Goal: Information Seeking & Learning: Learn about a topic

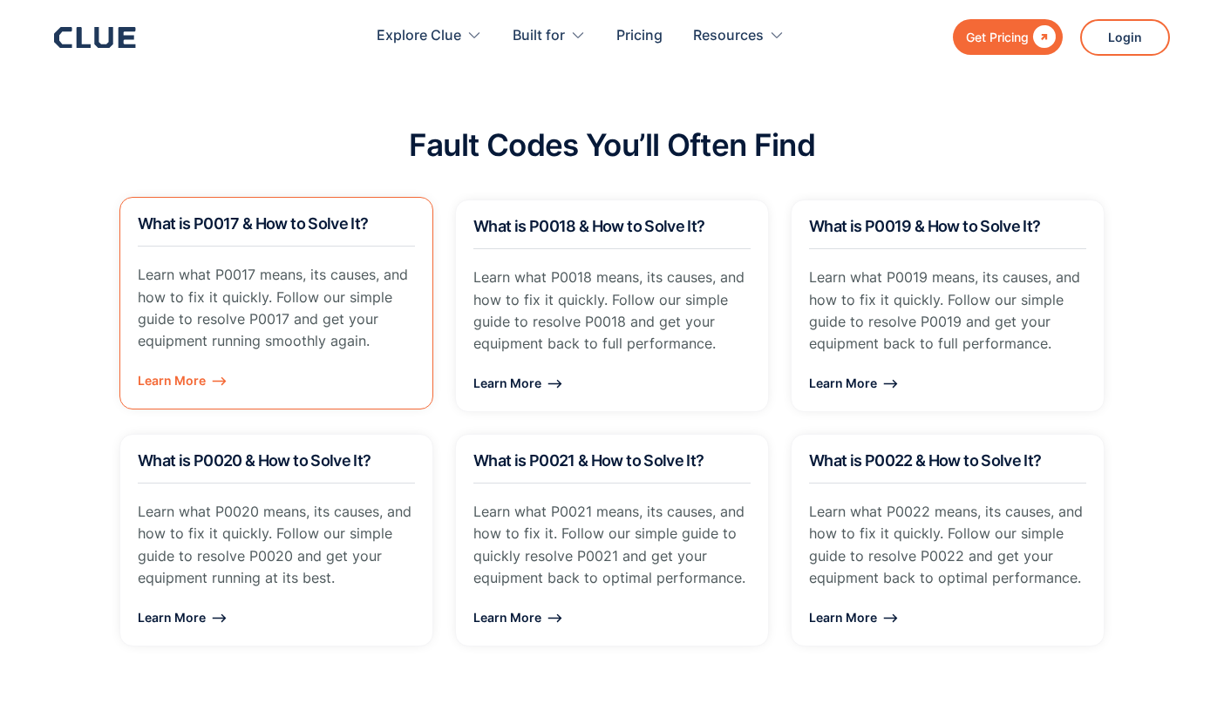
scroll to position [1260, 3]
click at [247, 288] on p "Learn what P0017 means, its causes, and how to fix it quickly. Follow our simpl…" at bounding box center [276, 308] width 277 height 88
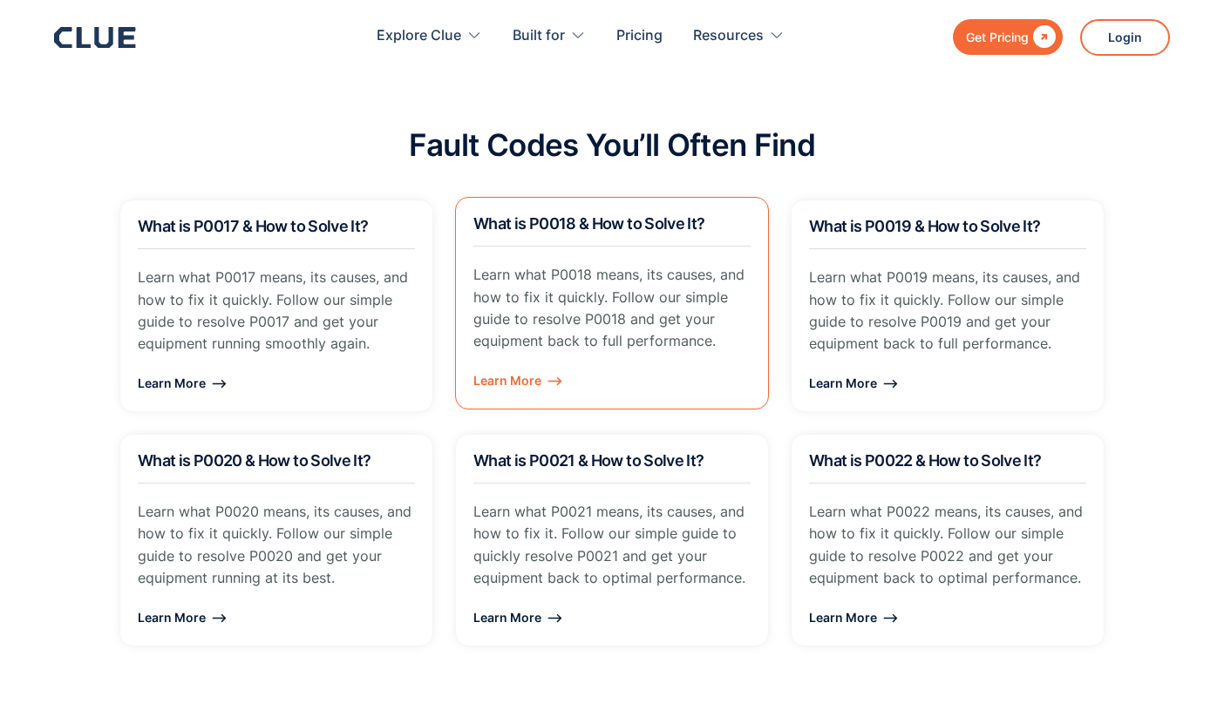
click at [585, 308] on p "Learn what P0018 means, its causes, and how to fix it quickly. Follow our simpl…" at bounding box center [611, 308] width 277 height 88
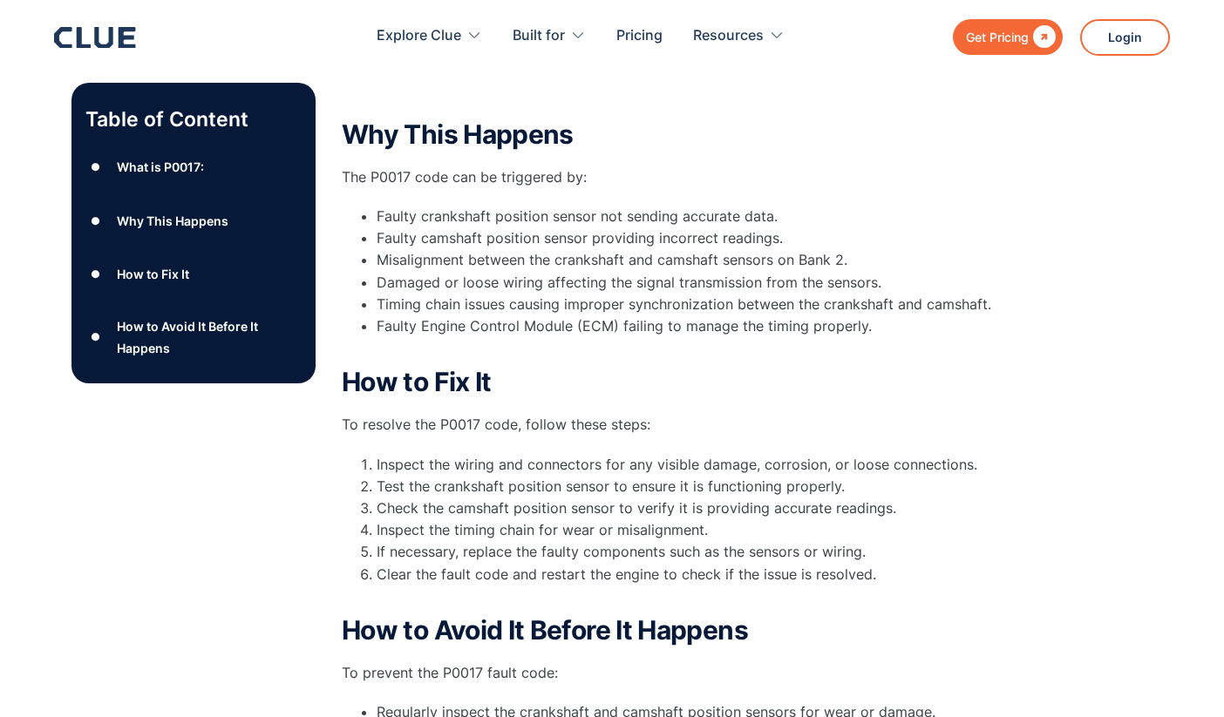
scroll to position [446, 0]
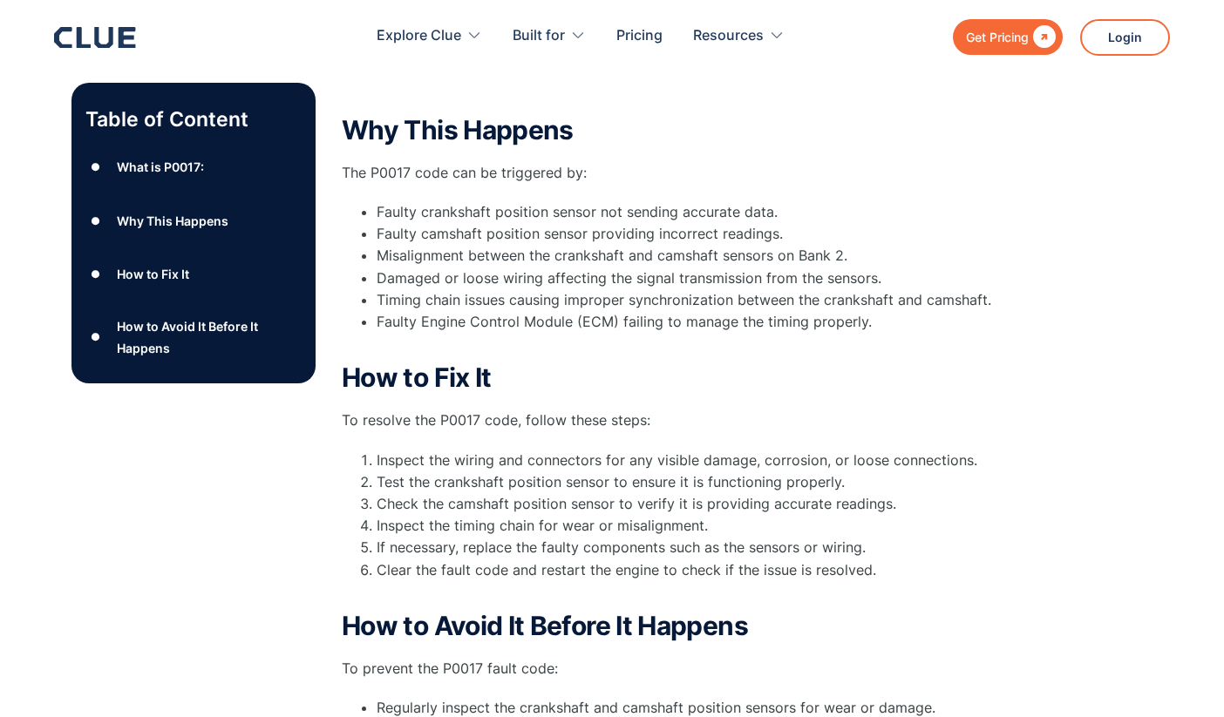
click at [147, 167] on div "What is P0017:" at bounding box center [160, 167] width 87 height 22
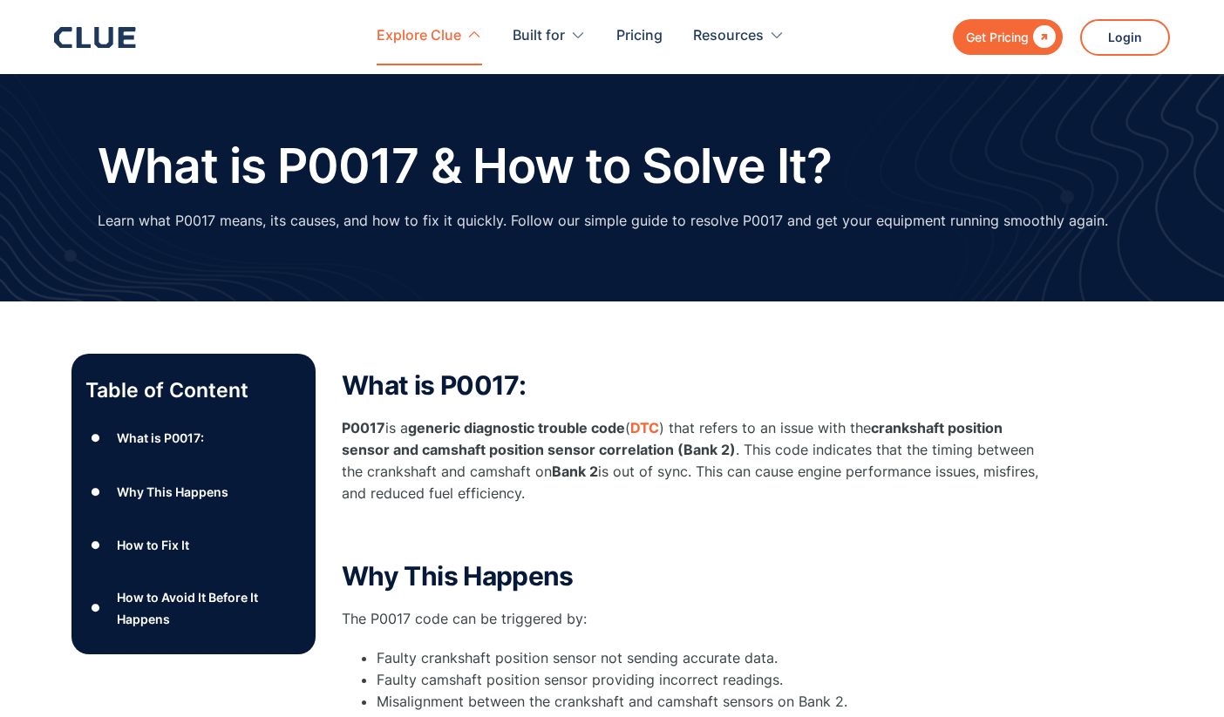
scroll to position [446, 0]
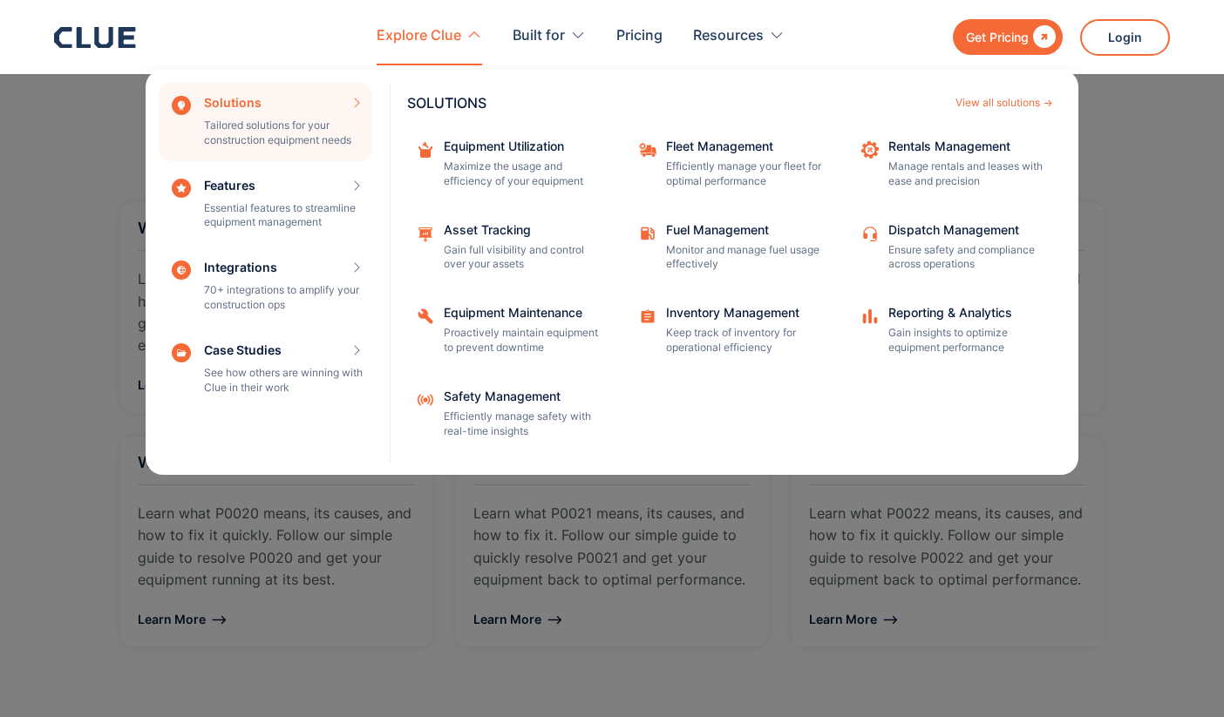
scroll to position [1165, 0]
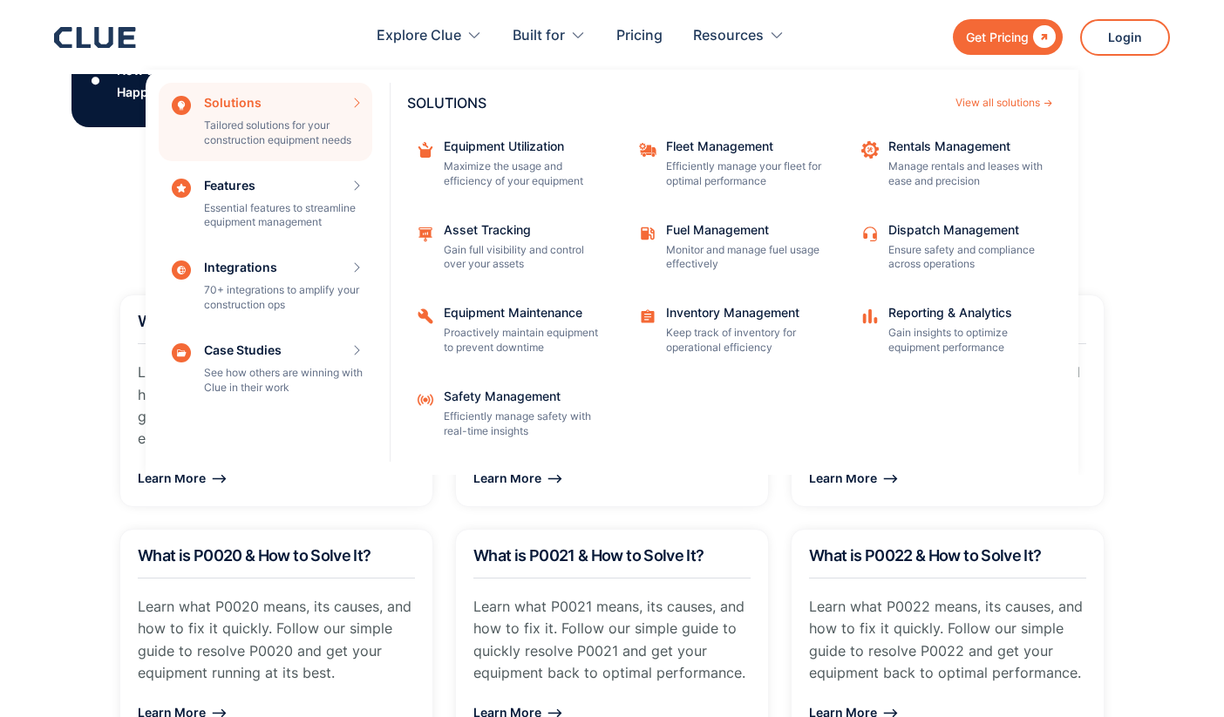
click at [743, 84] on li "Perform routine diagnostics to detect issues early before they affect engine pe…" at bounding box center [708, 73] width 662 height 22
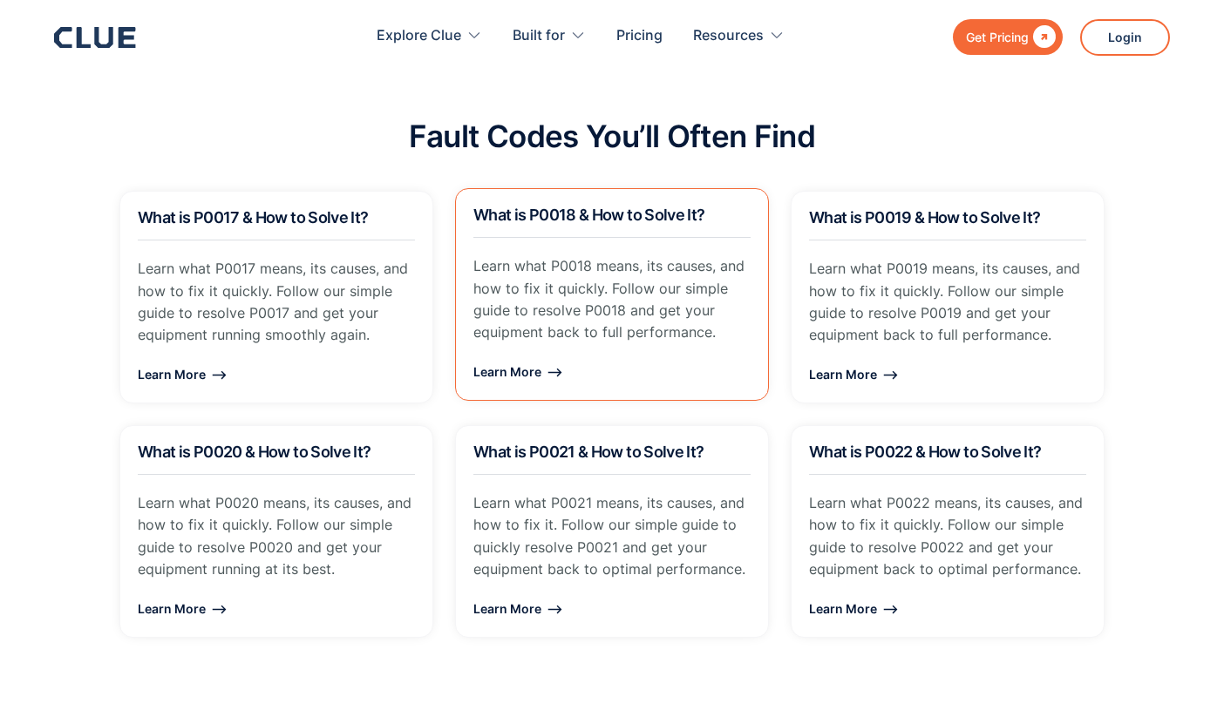
scroll to position [1277, 0]
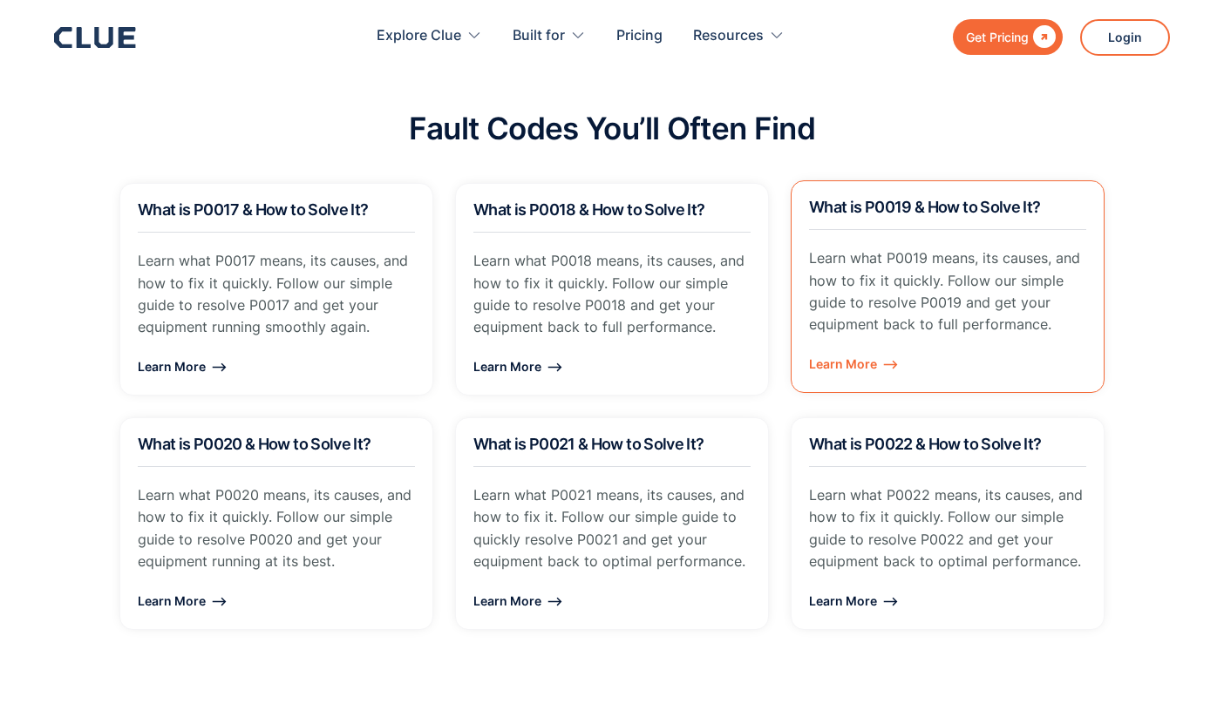
click at [813, 242] on link "What is P0019 & How to Solve It? Learn what P0019 means, its causes, and how to…" at bounding box center [948, 286] width 314 height 213
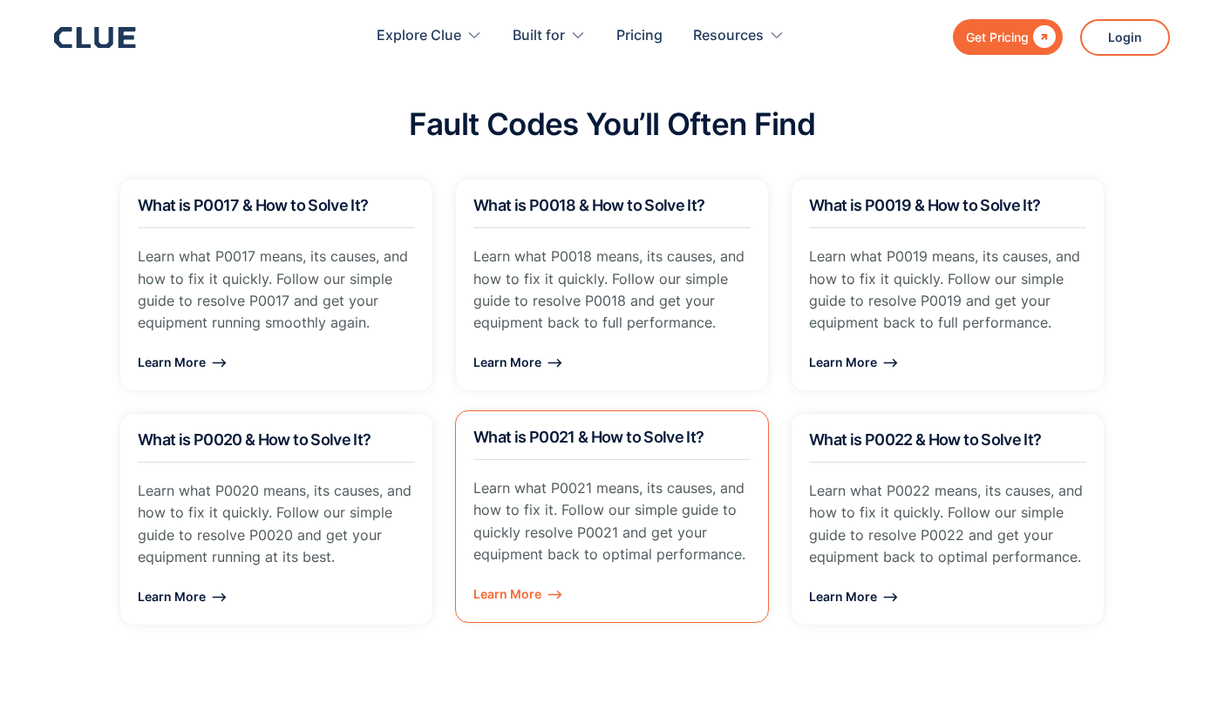
click at [633, 459] on link "What is P0021 & How to Solve It? Learn what P0021 means, its causes, and how to…" at bounding box center [612, 517] width 314 height 213
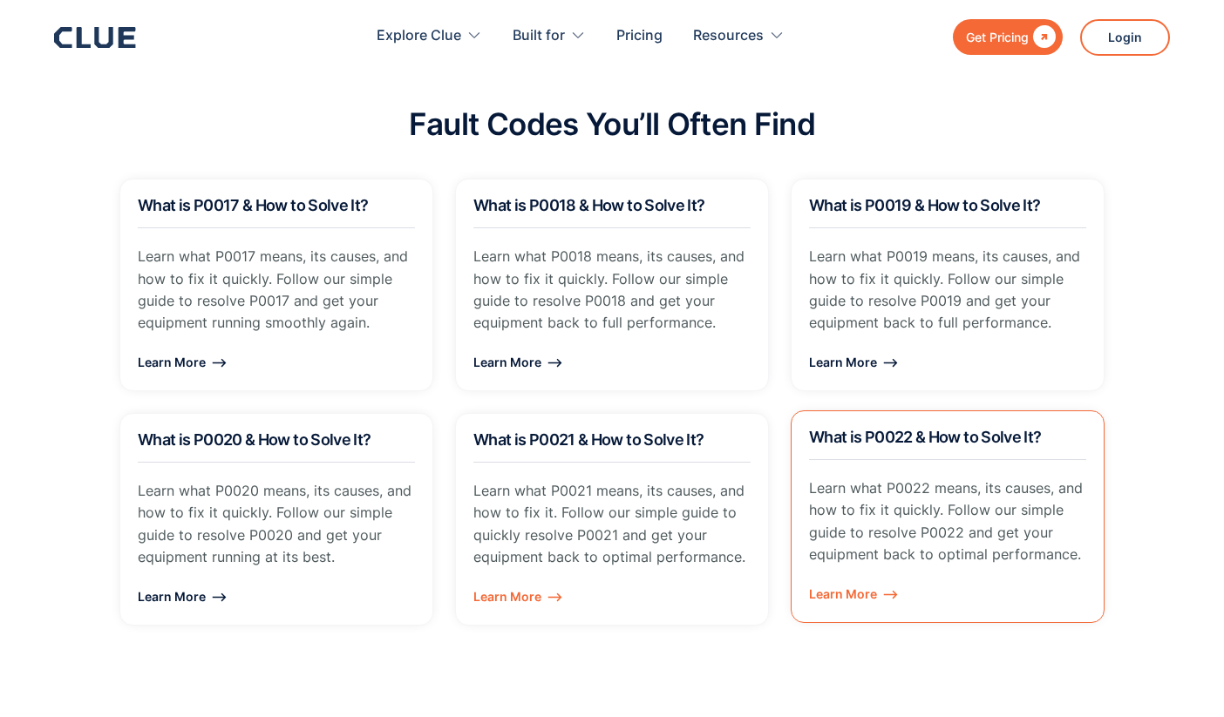
click at [965, 438] on h2 "What is P0022 & How to Solve It?" at bounding box center [947, 437] width 277 height 17
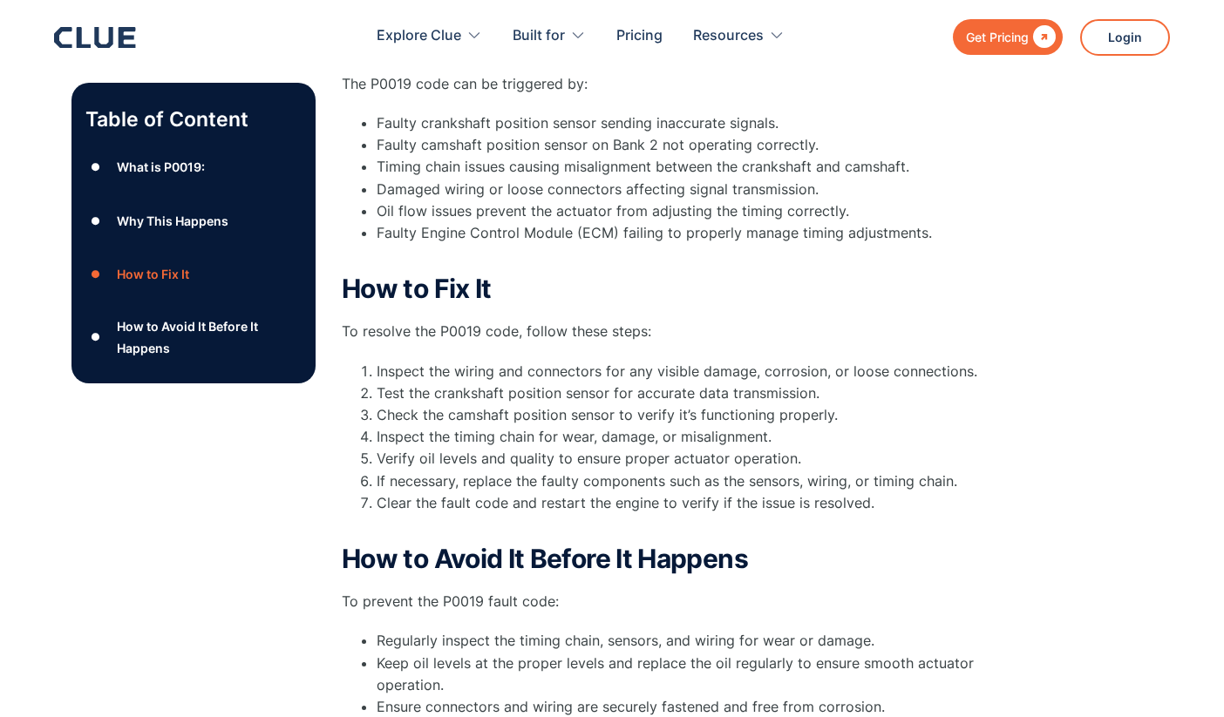
scroll to position [538, 0]
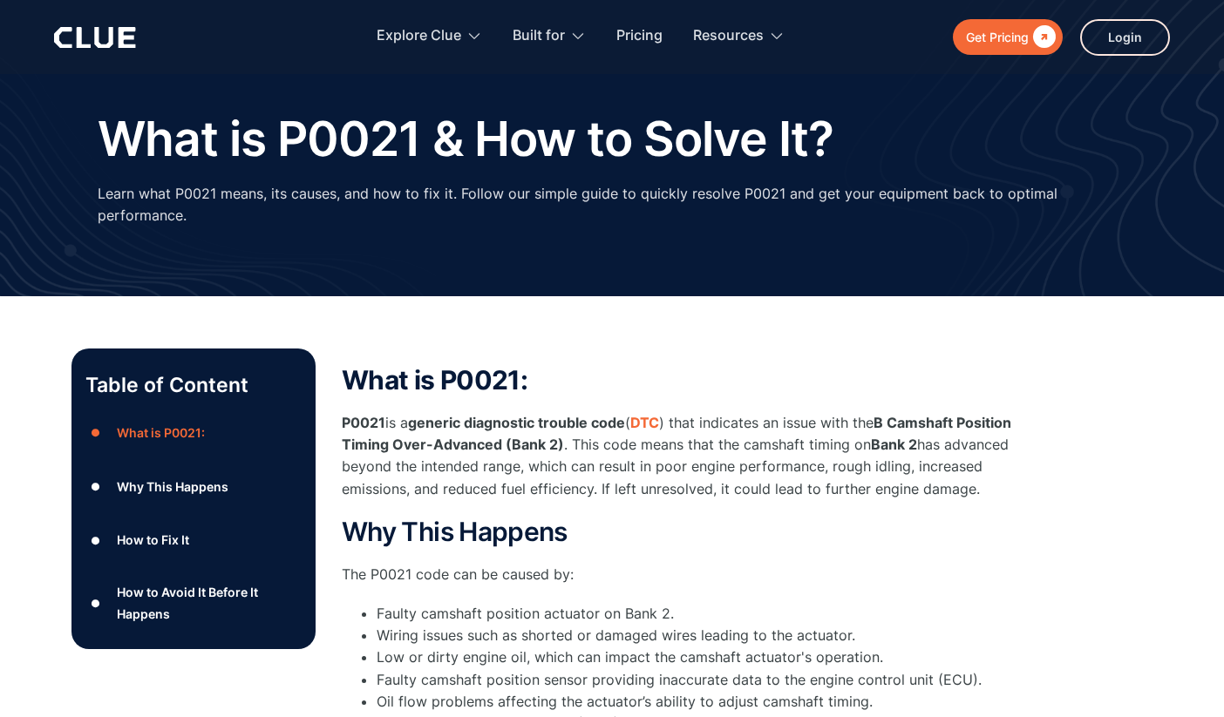
scroll to position [38, 0]
